Goal: Find specific page/section: Find specific page/section

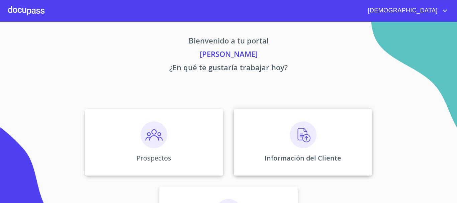
click at [294, 139] on img at bounding box center [303, 134] width 27 height 27
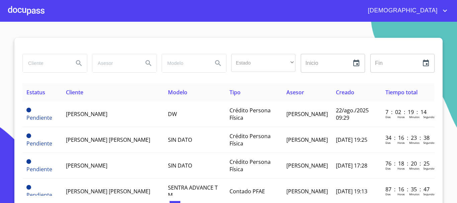
click at [57, 69] on input "search" at bounding box center [45, 63] width 45 height 18
type input "[PERSON_NAME]"
click at [79, 63] on icon "Search" at bounding box center [79, 63] width 8 height 8
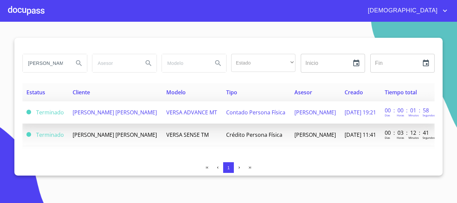
click at [226, 116] on span "Contado Persona Física" at bounding box center [255, 112] width 59 height 7
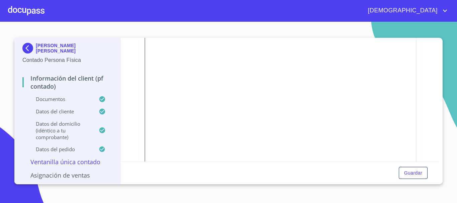
scroll to position [155, 0]
click at [17, 5] on div at bounding box center [26, 10] width 36 height 21
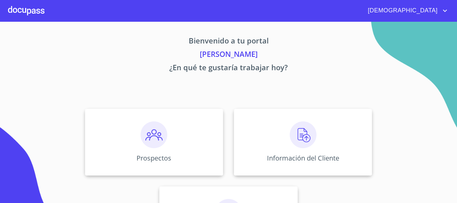
click at [297, 143] on img at bounding box center [303, 134] width 27 height 27
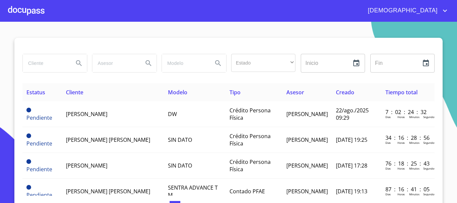
click at [55, 63] on input "search" at bounding box center [45, 63] width 45 height 18
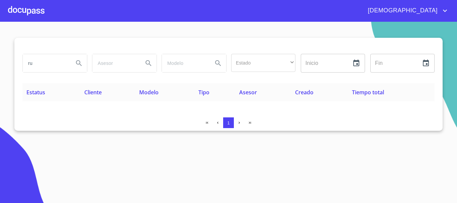
type input "r"
type input "[PERSON_NAME]"
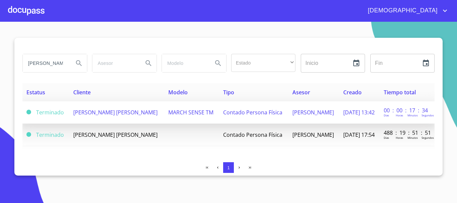
click at [120, 106] on td "[PERSON_NAME] [PERSON_NAME]" at bounding box center [116, 112] width 95 height 22
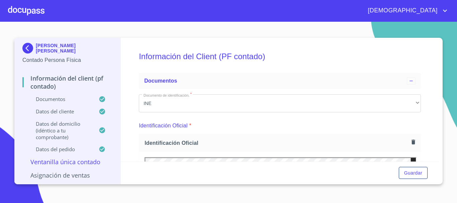
click at [33, 9] on div at bounding box center [26, 10] width 36 height 21
